Goal: Task Accomplishment & Management: Complete application form

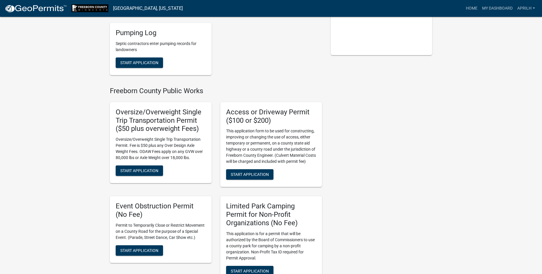
scroll to position [145, 0]
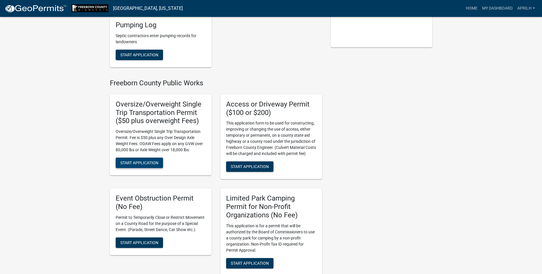
click at [149, 163] on span "Start Application" at bounding box center [139, 163] width 38 height 5
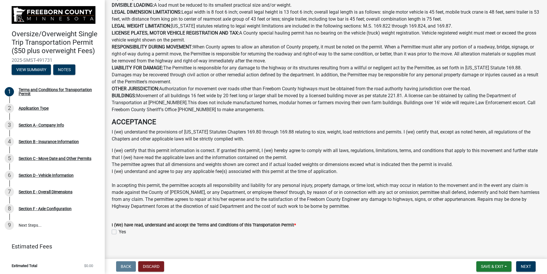
scroll to position [262, 0]
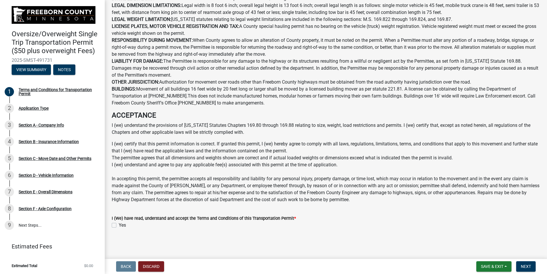
click at [119, 226] on label "Yes" at bounding box center [122, 225] width 7 height 7
click at [119, 226] on input "Yes" at bounding box center [121, 224] width 4 height 4
checkbox input "true"
click at [525, 267] on span "Next" at bounding box center [525, 267] width 10 height 5
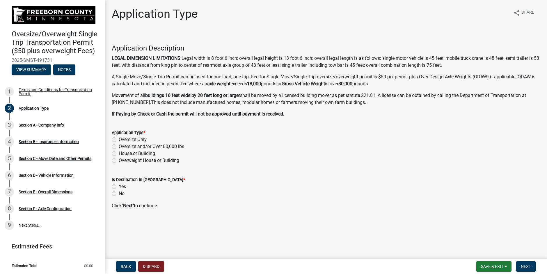
click at [119, 187] on label "Yes" at bounding box center [122, 186] width 7 height 7
click at [119, 187] on input "Yes" at bounding box center [121, 185] width 4 height 4
radio input "true"
click at [119, 146] on label "Oversize and/or Over 80,000 lbs" at bounding box center [151, 146] width 65 height 7
click at [119, 146] on input "Oversize and/or Over 80,000 lbs" at bounding box center [121, 145] width 4 height 4
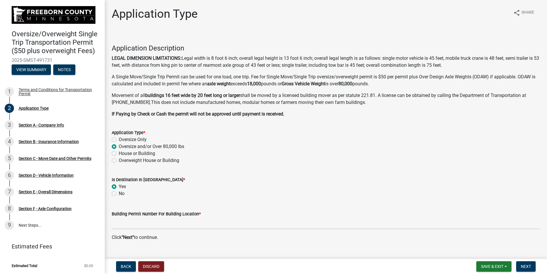
radio input "true"
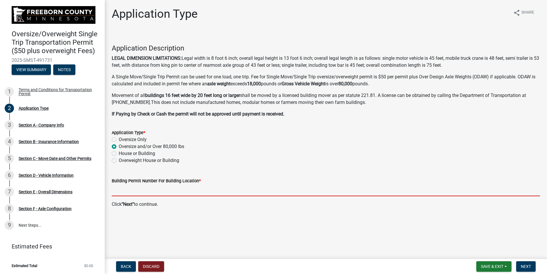
click at [123, 192] on input "Building Permit Number For Building Location *" at bounding box center [326, 191] width 428 height 12
click at [133, 192] on input "Building Permit Number For Building Location *" at bounding box center [326, 191] width 428 height 12
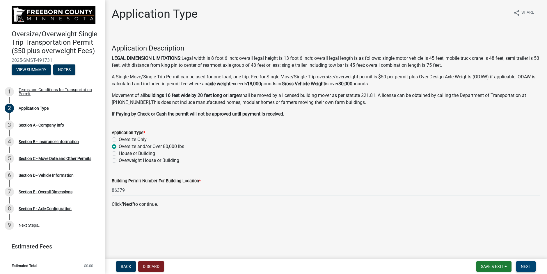
type input "86379"
click at [523, 268] on span "Next" at bounding box center [525, 267] width 10 height 5
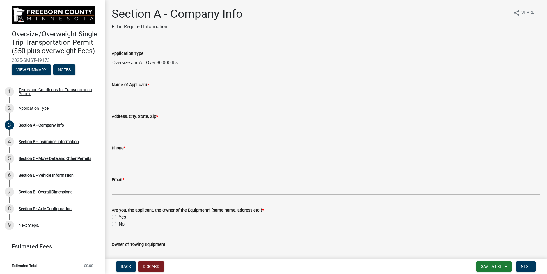
click at [125, 95] on input "Name of Applicant *" at bounding box center [326, 94] width 428 height 12
type input "Agri-Steel Inc."
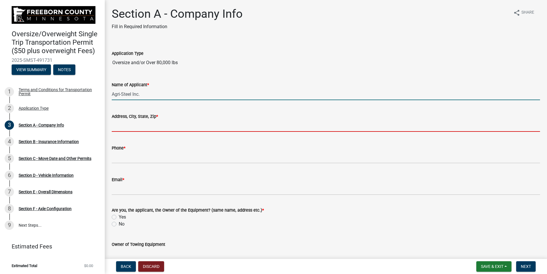
type input "[STREET_ADDRESS]"
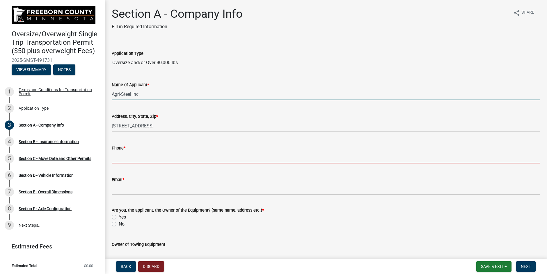
type input "5073252382"
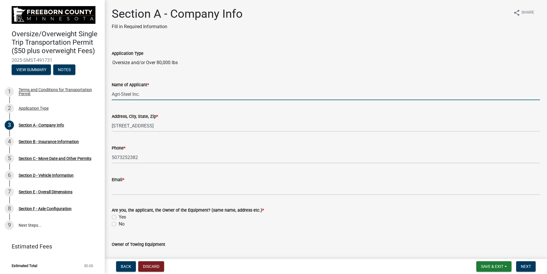
type input "[EMAIL_ADDRESS][DOMAIN_NAME]"
click at [119, 218] on label "Yes" at bounding box center [122, 217] width 7 height 7
click at [119, 218] on input "Yes" at bounding box center [121, 216] width 4 height 4
radio input "true"
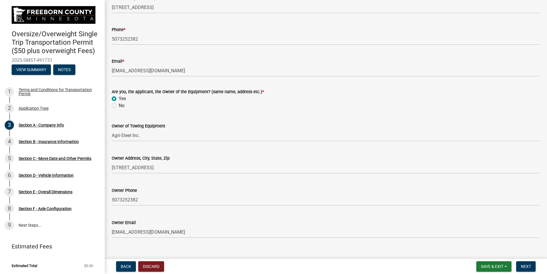
scroll to position [128, 0]
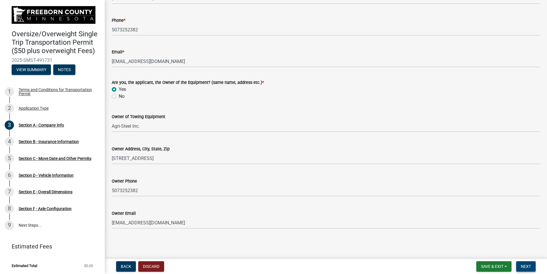
click at [529, 269] on span "Next" at bounding box center [525, 267] width 10 height 5
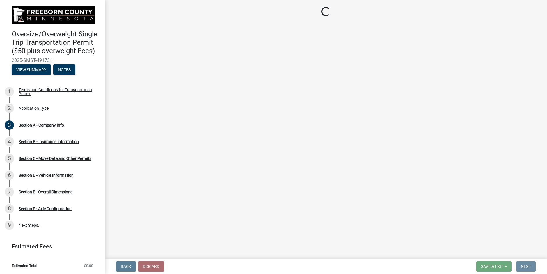
scroll to position [0, 0]
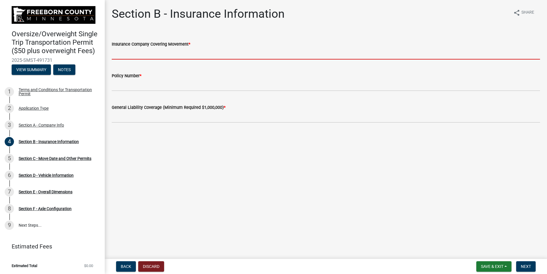
click at [134, 54] on input "Insurance Company Covering Movement *" at bounding box center [326, 54] width 428 height 12
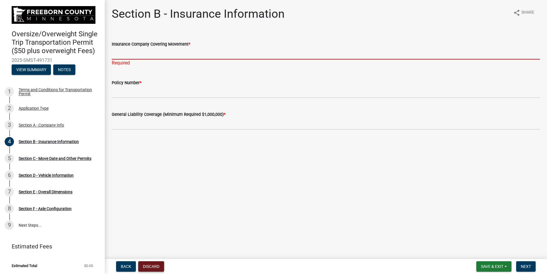
click at [150, 265] on button "Discard" at bounding box center [151, 267] width 26 height 10
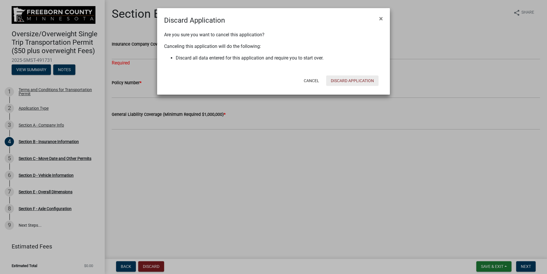
click at [349, 79] on button "Discard Application" at bounding box center [352, 81] width 52 height 10
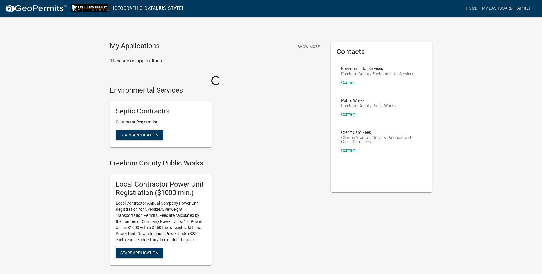
click at [525, 8] on link "Aprilh" at bounding box center [526, 8] width 22 height 11
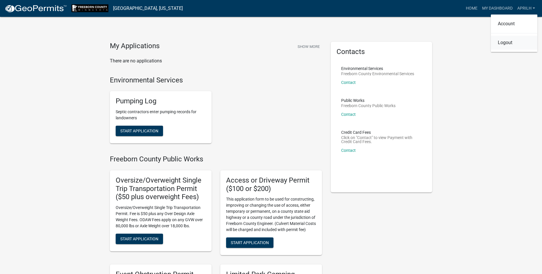
click at [502, 44] on link "Logout" at bounding box center [514, 43] width 47 height 14
